Goal: Task Accomplishment & Management: Manage account settings

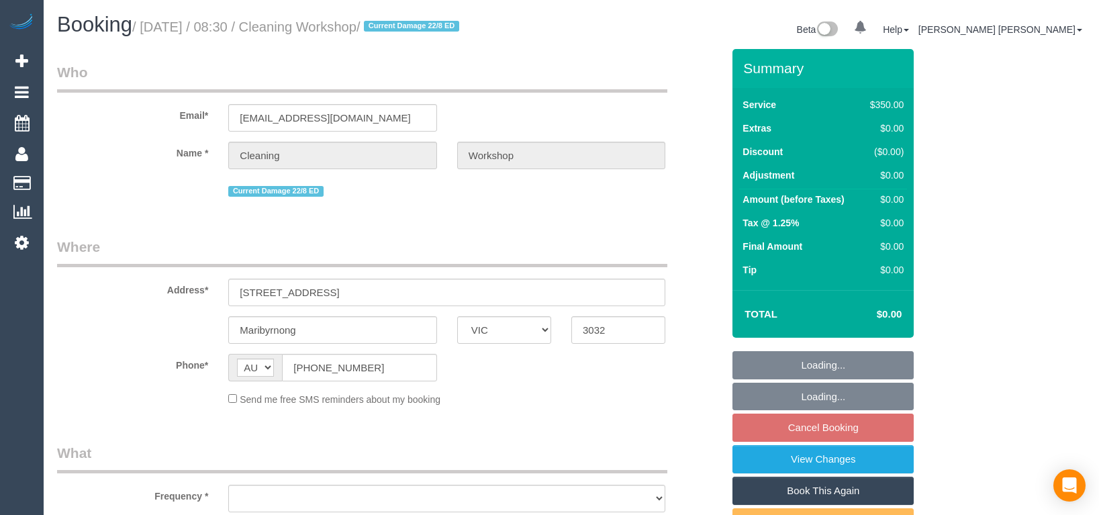
select select "VIC"
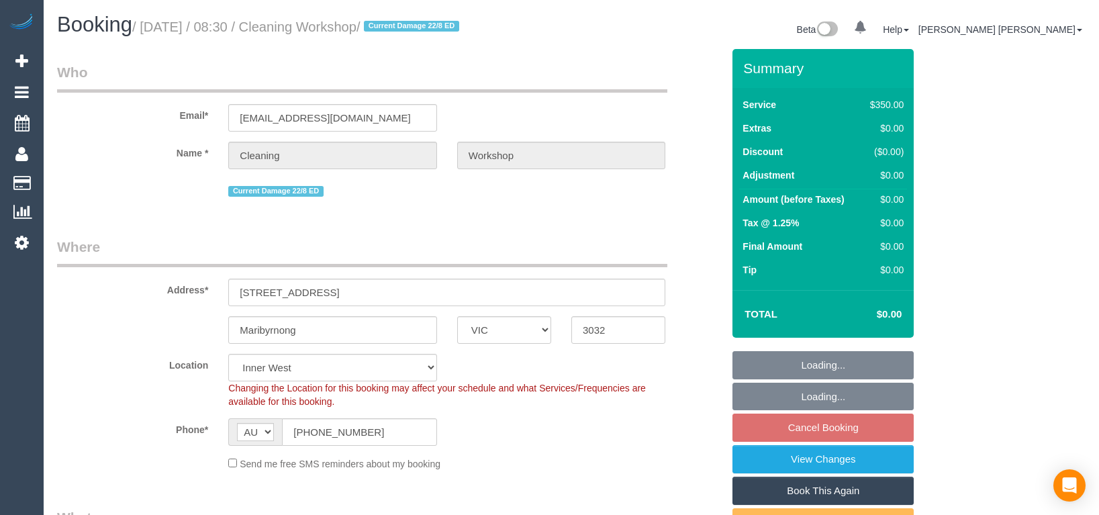
select select "object:872"
select select "300"
select select "number:28"
select select "object:881"
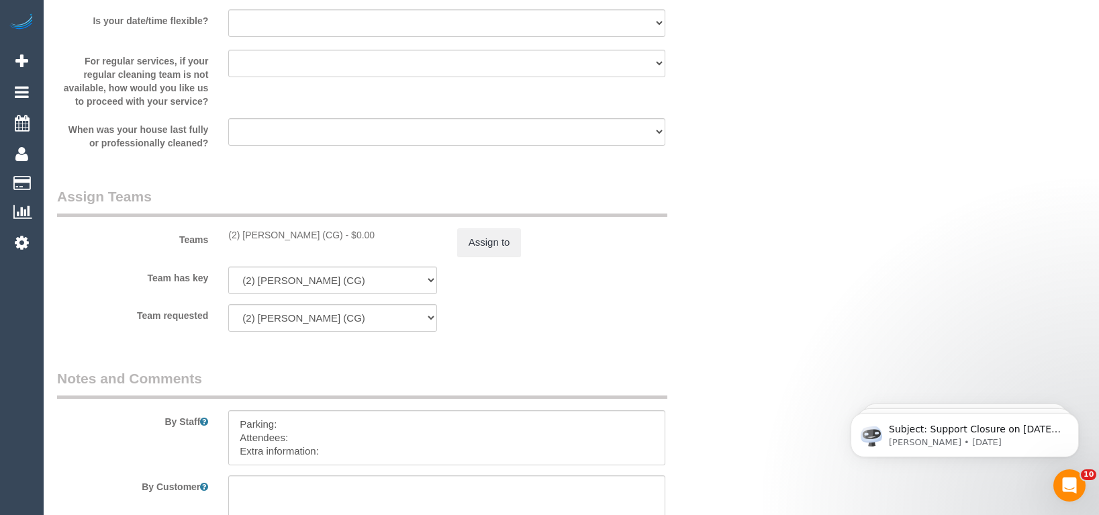
scroll to position [1946, 0]
click at [334, 446] on textarea at bounding box center [446, 436] width 437 height 55
paste textarea "The candidates for [DATE] are Thet thet (Co) [PHONE_NUMBER], Glory + [PERSON_NA…"
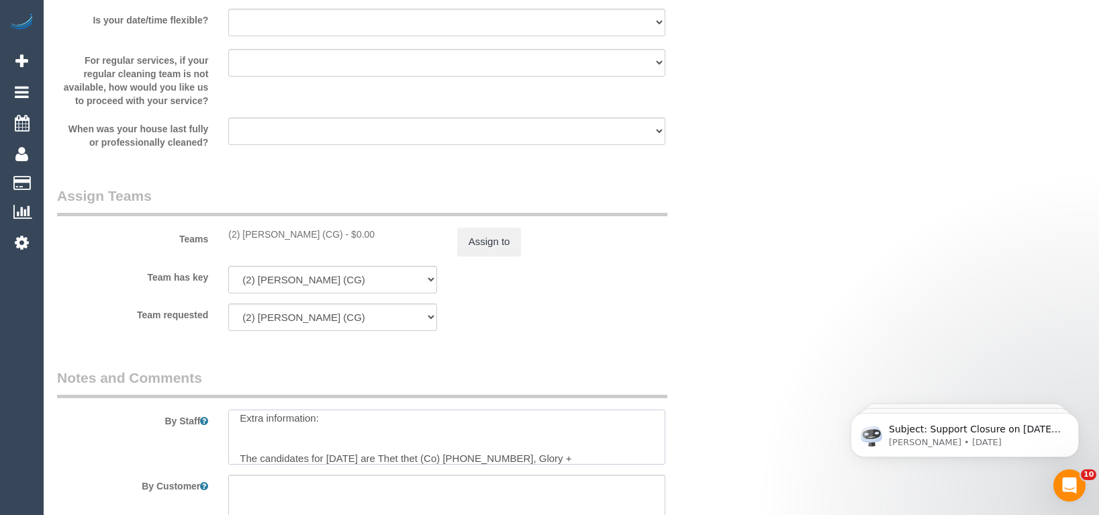
scroll to position [46, 0]
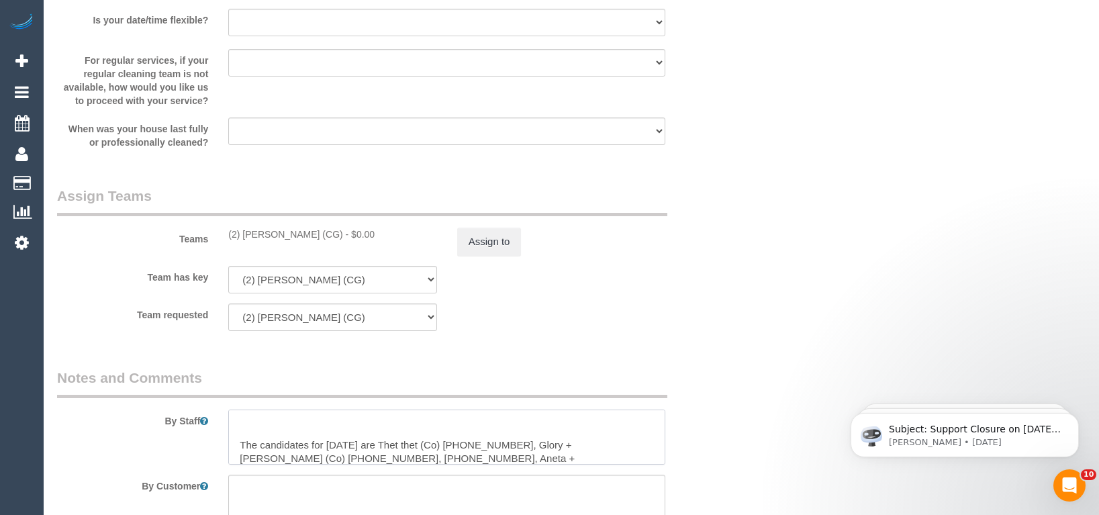
click at [250, 431] on textarea at bounding box center [446, 436] width 437 height 55
paste textarea "[PERSON_NAME]"
paste textarea "434125018"
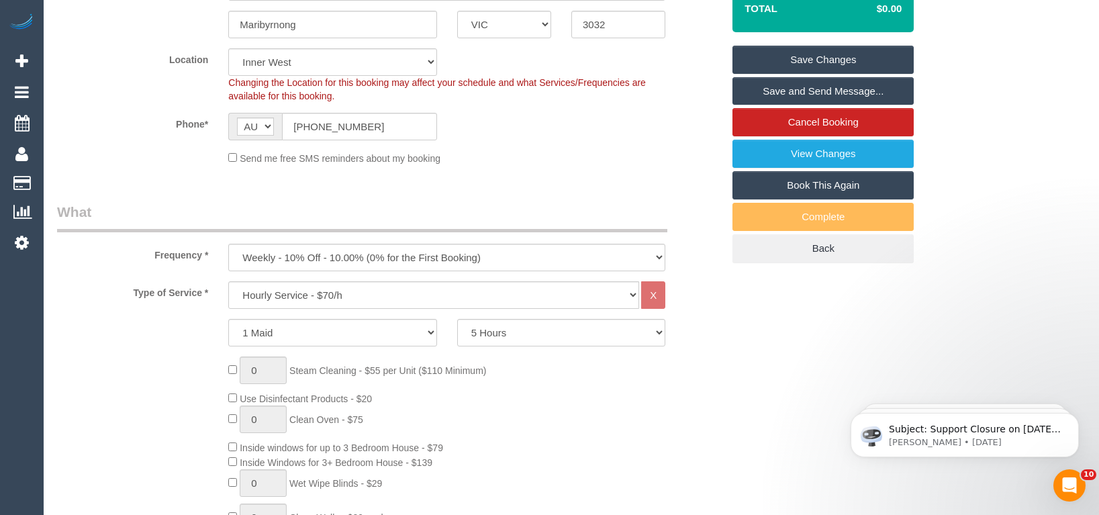
scroll to position [256, 0]
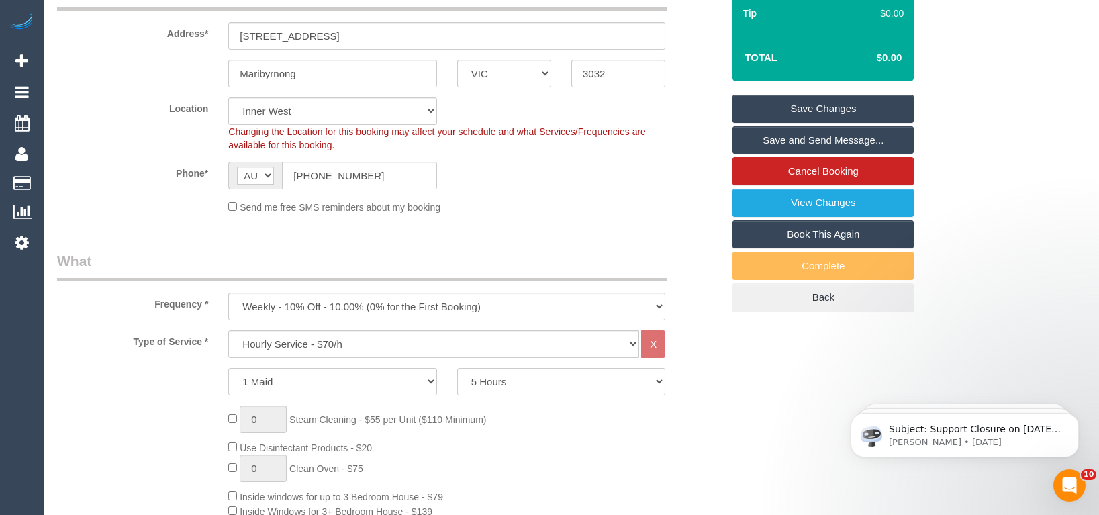
type textarea "Parking: Attendees: Extra information: [PERSON_NAME] - 434125018 The candidates…"
click at [824, 107] on link "Save Changes" at bounding box center [822, 109] width 181 height 28
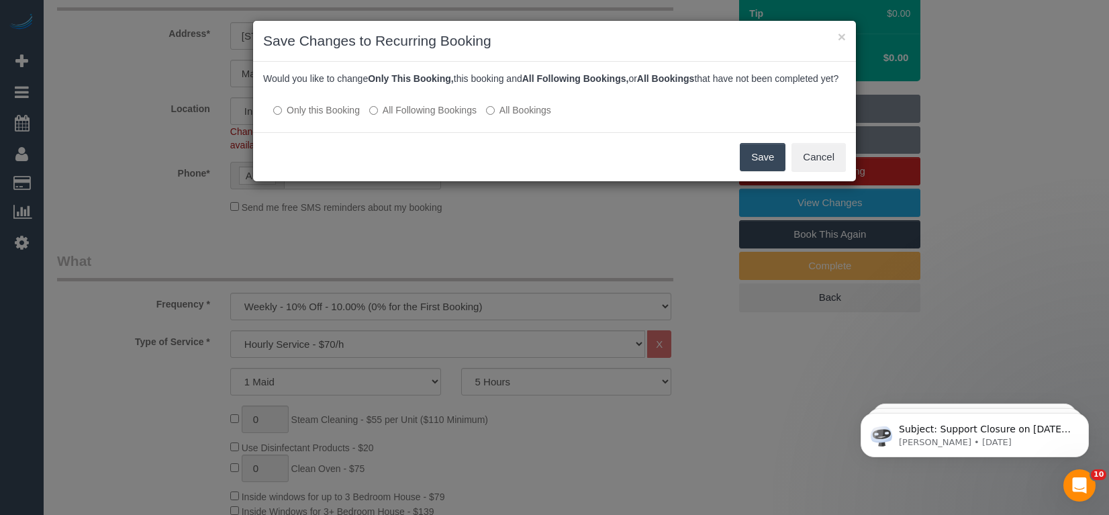
click at [762, 166] on button "Save" at bounding box center [763, 157] width 46 height 28
